Goal: Obtain resource: Download file/media

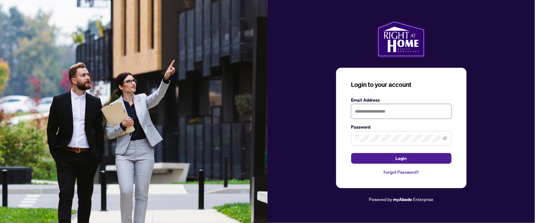
click at [372, 111] on input "text" at bounding box center [401, 111] width 100 height 14
type input "**********"
click at [351, 153] on button "Login" at bounding box center [401, 158] width 100 height 11
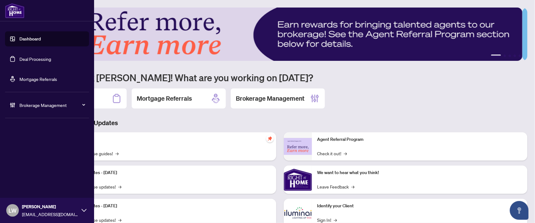
click at [33, 58] on link "Deal Processing" at bounding box center [35, 59] width 32 height 6
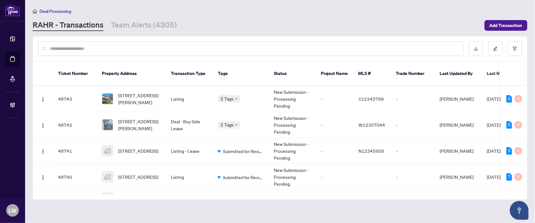
click at [152, 46] on input "text" at bounding box center [254, 48] width 409 height 7
type input "*****"
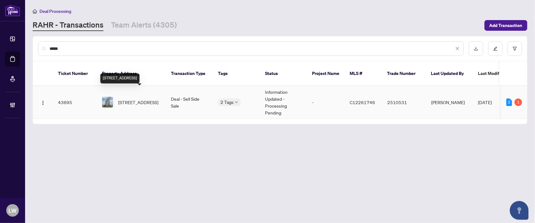
click at [129, 99] on span "[STREET_ADDRESS]" at bounding box center [138, 102] width 40 height 7
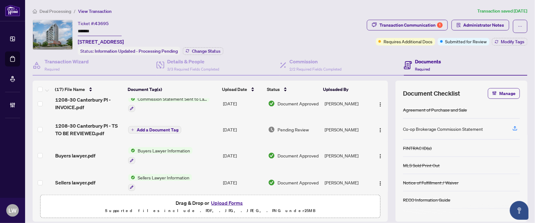
scroll to position [104, 0]
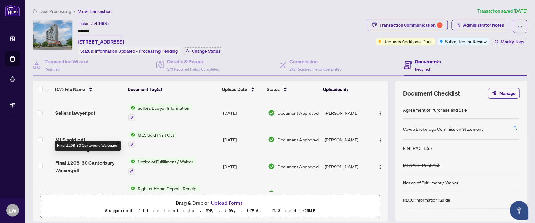
click at [91, 160] on span "Final 1208-30 Canterbury Waiver.pdf" at bounding box center [89, 166] width 68 height 15
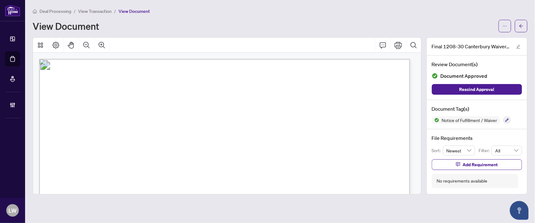
click at [103, 10] on span "View Transaction" at bounding box center [95, 11] width 34 height 6
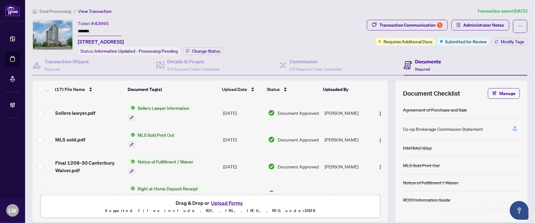
scroll to position [139, 0]
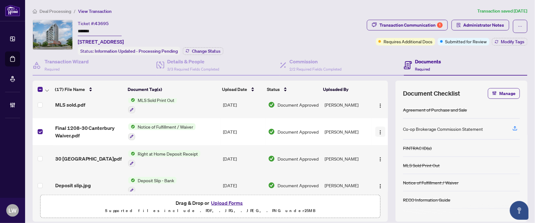
click at [376, 129] on button "button" at bounding box center [380, 132] width 10 height 10
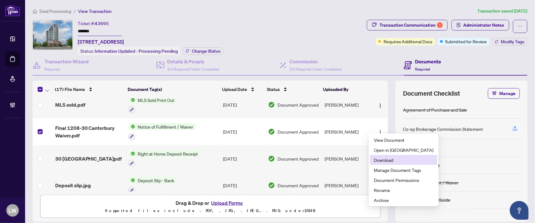
click at [378, 164] on li "Download" at bounding box center [403, 160] width 67 height 10
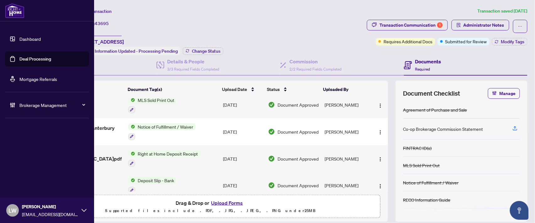
click at [32, 58] on link "Deal Processing" at bounding box center [35, 59] width 32 height 6
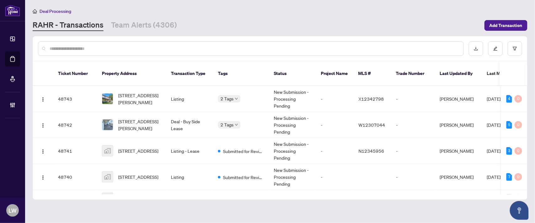
click at [161, 46] on input "text" at bounding box center [254, 48] width 409 height 7
type input "*****"
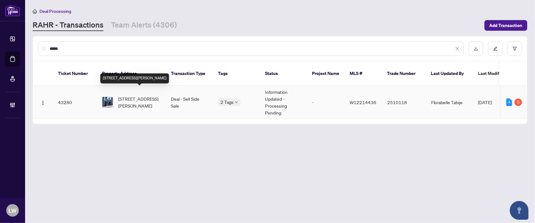
click at [128, 95] on span "[STREET_ADDRESS][PERSON_NAME]" at bounding box center [139, 102] width 43 height 14
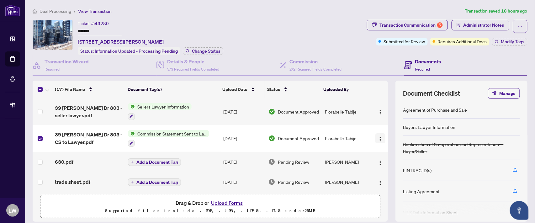
click at [378, 137] on img "button" at bounding box center [380, 139] width 5 height 5
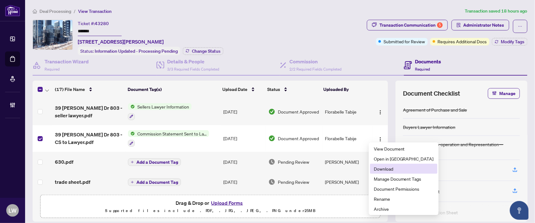
click at [380, 167] on span "Download" at bounding box center [404, 168] width 60 height 7
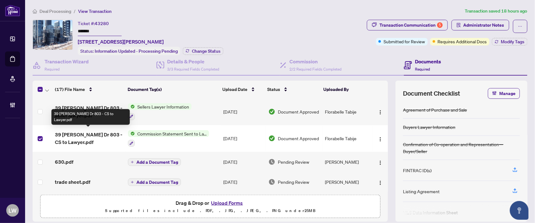
click at [87, 133] on span "39 [PERSON_NAME] Dr 803 - CS to Lawyer.pdf" at bounding box center [89, 138] width 68 height 15
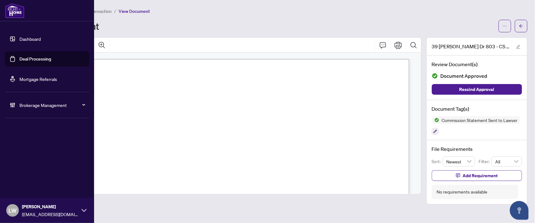
click at [19, 60] on link "Deal Processing" at bounding box center [35, 59] width 32 height 6
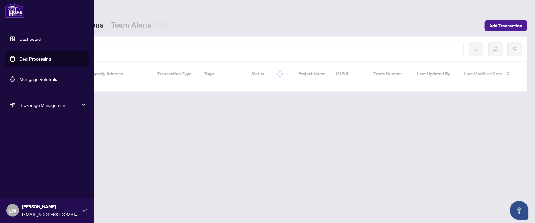
click at [29, 60] on link "Deal Processing" at bounding box center [35, 59] width 32 height 6
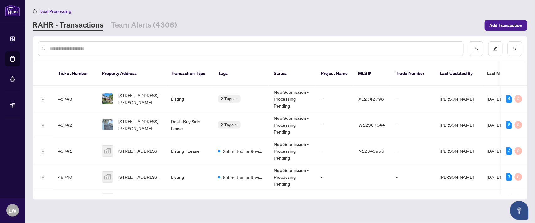
click at [177, 49] on input "text" at bounding box center [254, 48] width 409 height 7
type input "*****"
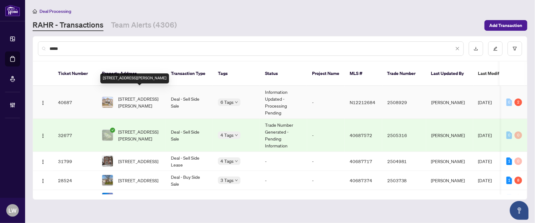
click at [135, 95] on span "[STREET_ADDRESS][PERSON_NAME]" at bounding box center [139, 102] width 43 height 14
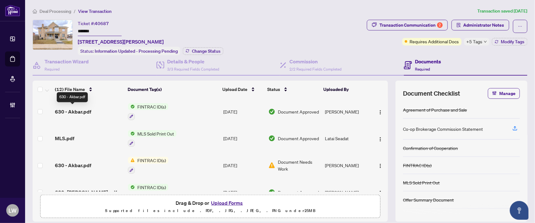
click at [80, 110] on span "630 - Akbar.pdf" at bounding box center [73, 112] width 36 height 8
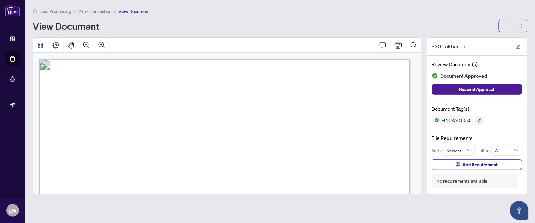
click at [84, 10] on span "View Transaction" at bounding box center [95, 11] width 34 height 6
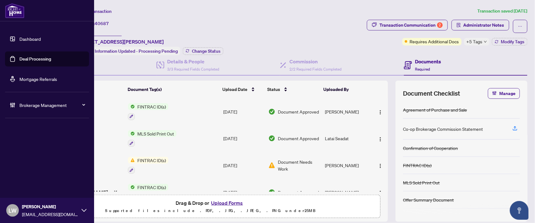
click at [33, 57] on link "Deal Processing" at bounding box center [35, 59] width 32 height 6
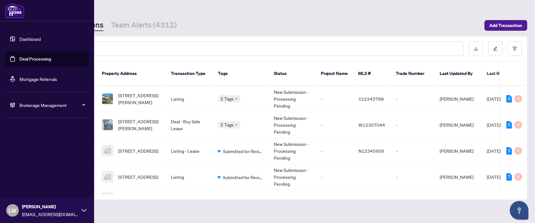
click at [8, 210] on span "LW" at bounding box center [12, 210] width 13 height 13
click at [32, 189] on span "Logout" at bounding box center [25, 186] width 14 height 10
